Goal: Task Accomplishment & Management: Manage account settings

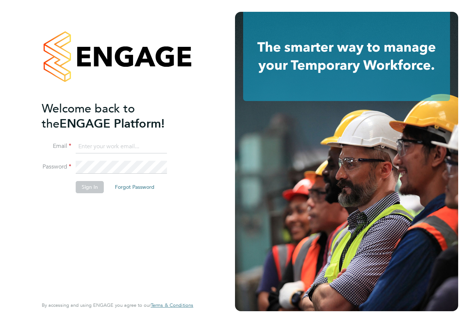
type input "Emma.Wood1@ncclondon.ac.uk"
click at [97, 189] on button "Sign In" at bounding box center [90, 187] width 28 height 12
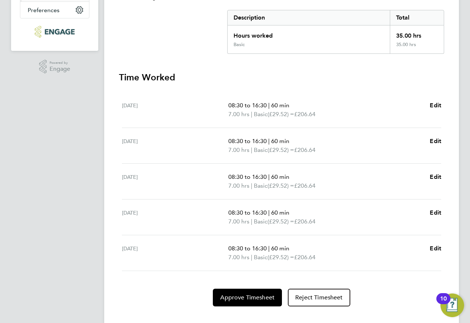
scroll to position [162, 0]
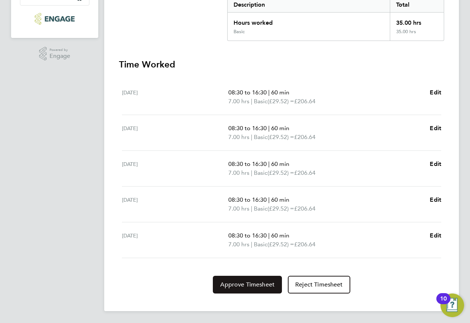
click at [256, 281] on span "Approve Timesheet" at bounding box center [247, 284] width 54 height 7
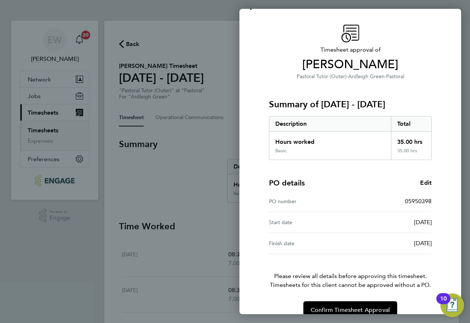
scroll to position [30, 0]
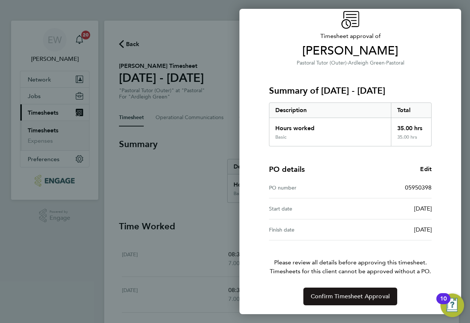
click at [346, 294] on span "Confirm Timesheet Approval" at bounding box center [350, 296] width 79 height 7
